Goal: Task Accomplishment & Management: Manage account settings

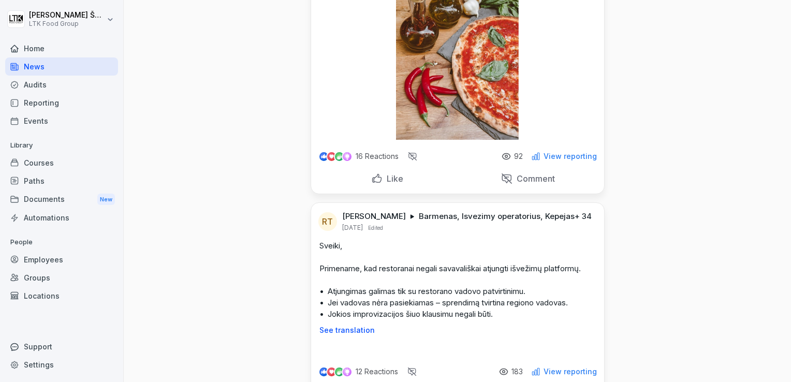
scroll to position [52, 0]
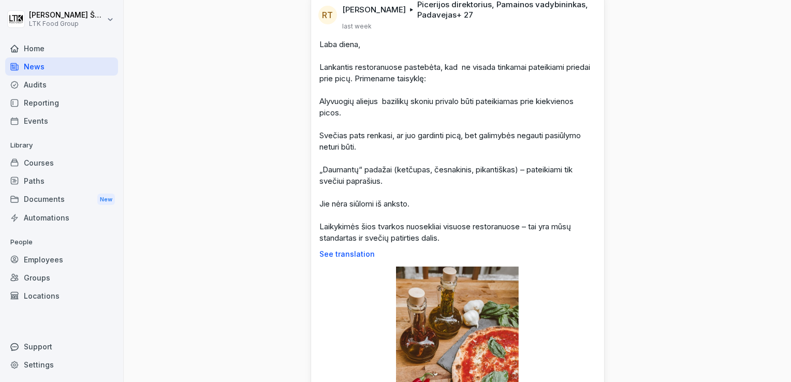
click at [51, 106] on div "Reporting" at bounding box center [61, 103] width 113 height 18
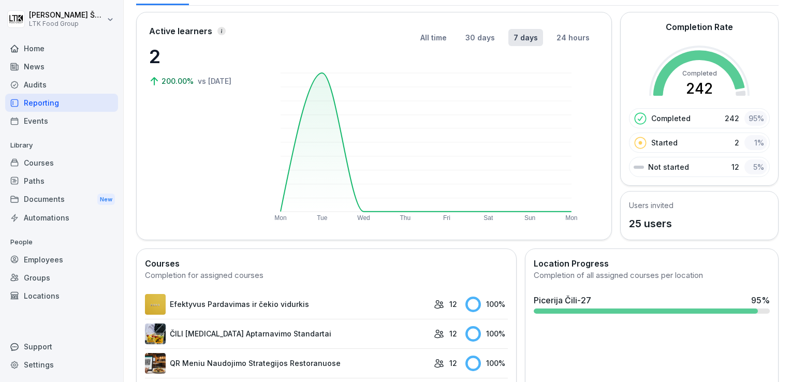
click at [43, 257] on div "Employees" at bounding box center [61, 260] width 113 height 18
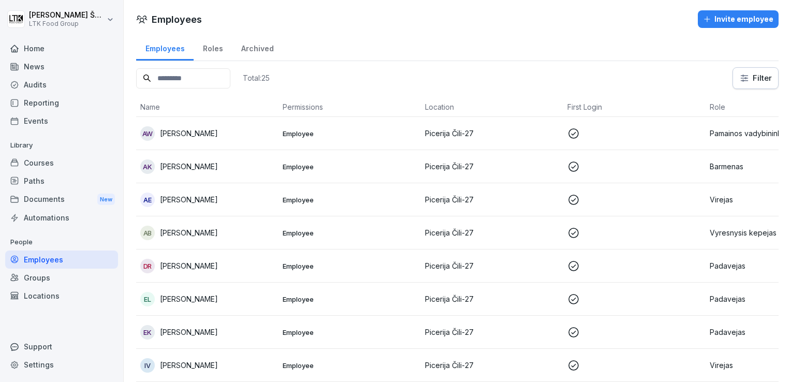
click at [196, 198] on p "[PERSON_NAME]" at bounding box center [189, 199] width 58 height 11
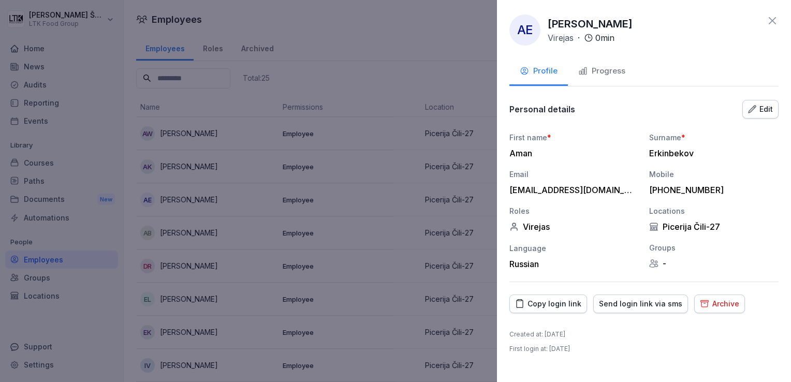
click at [717, 306] on div "Archive" at bounding box center [719, 303] width 39 height 11
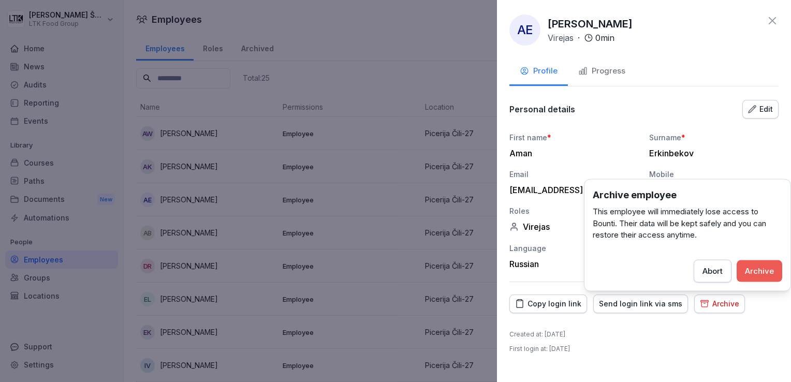
click at [756, 268] on div "Archive" at bounding box center [759, 270] width 29 height 11
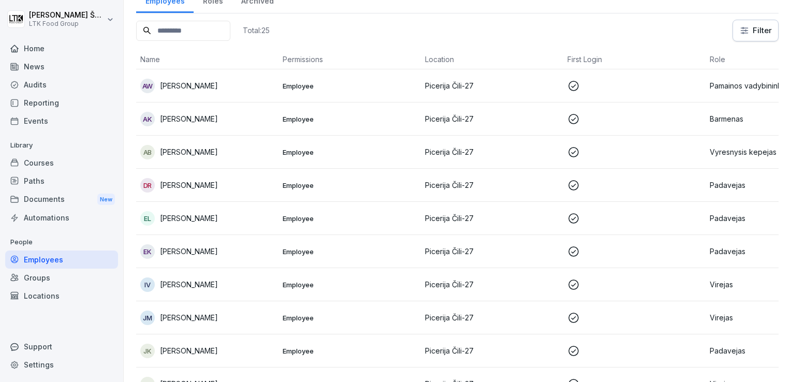
scroll to position [35, 0]
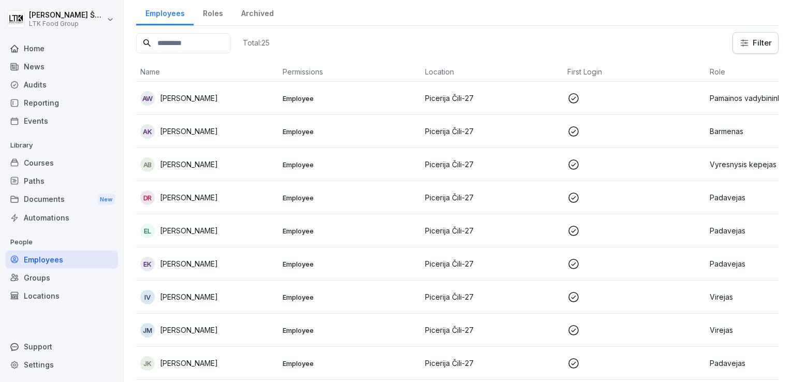
click at [34, 106] on div "Reporting" at bounding box center [61, 103] width 113 height 18
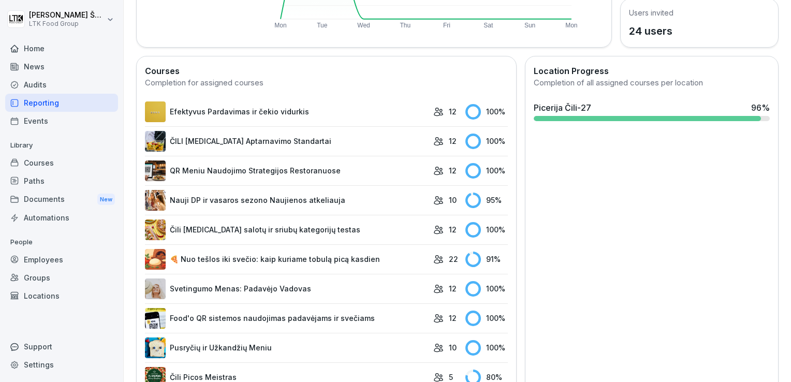
scroll to position [311, 0]
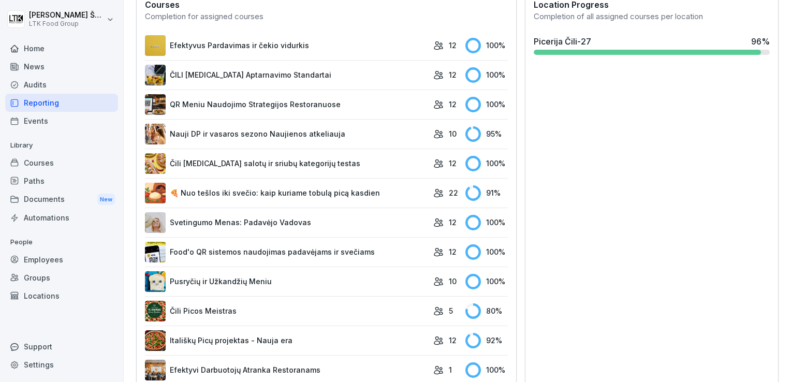
click at [298, 194] on link "🍕 Nuo tešlos iki svečio: kaip kuriame tobulą picą kasdien" at bounding box center [286, 193] width 283 height 21
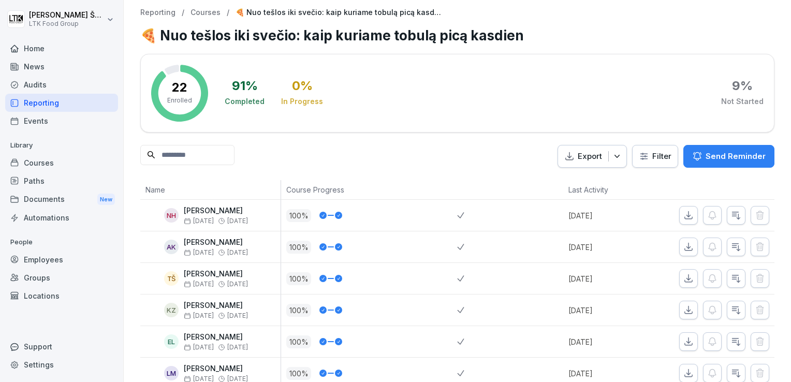
click at [33, 49] on div "Home" at bounding box center [61, 48] width 113 height 18
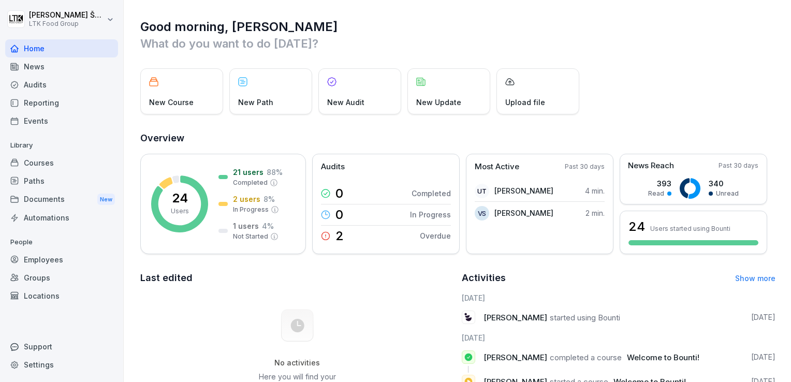
click at [22, 47] on div "Home" at bounding box center [61, 48] width 113 height 18
click at [41, 19] on html "[PERSON_NAME] LTK Food Group Home News Audits Reporting Events Library Courses …" at bounding box center [395, 191] width 791 height 382
